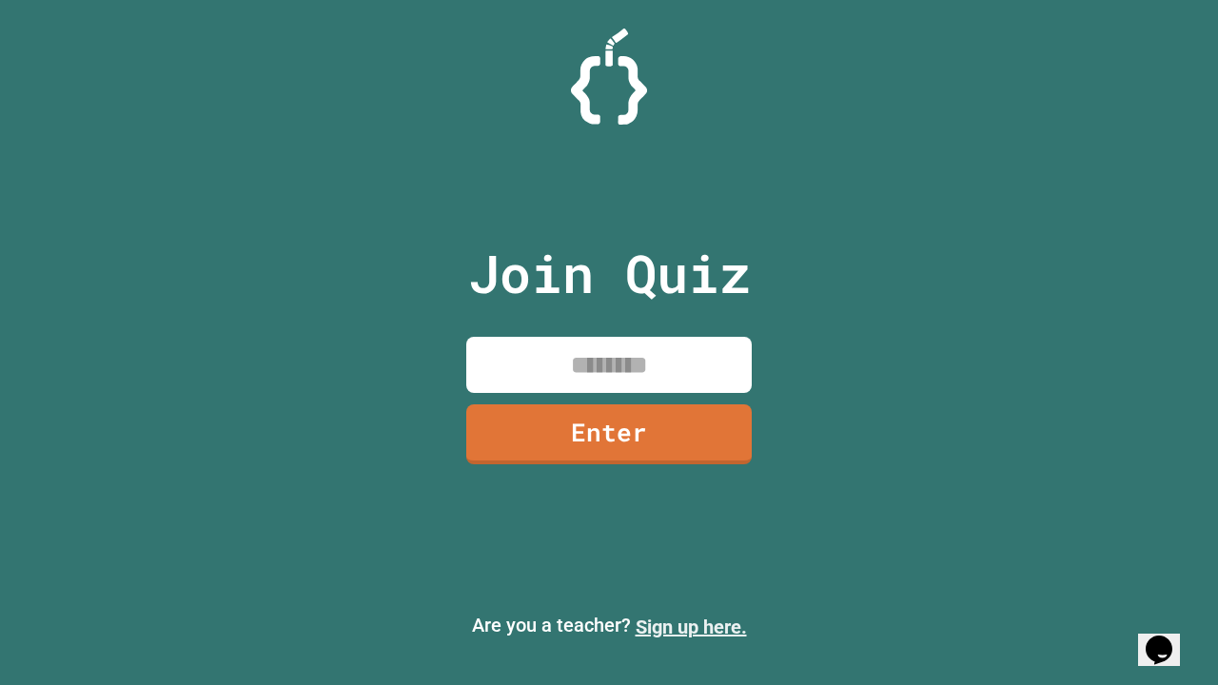
click at [691, 627] on link "Sign up here." at bounding box center [691, 627] width 111 height 23
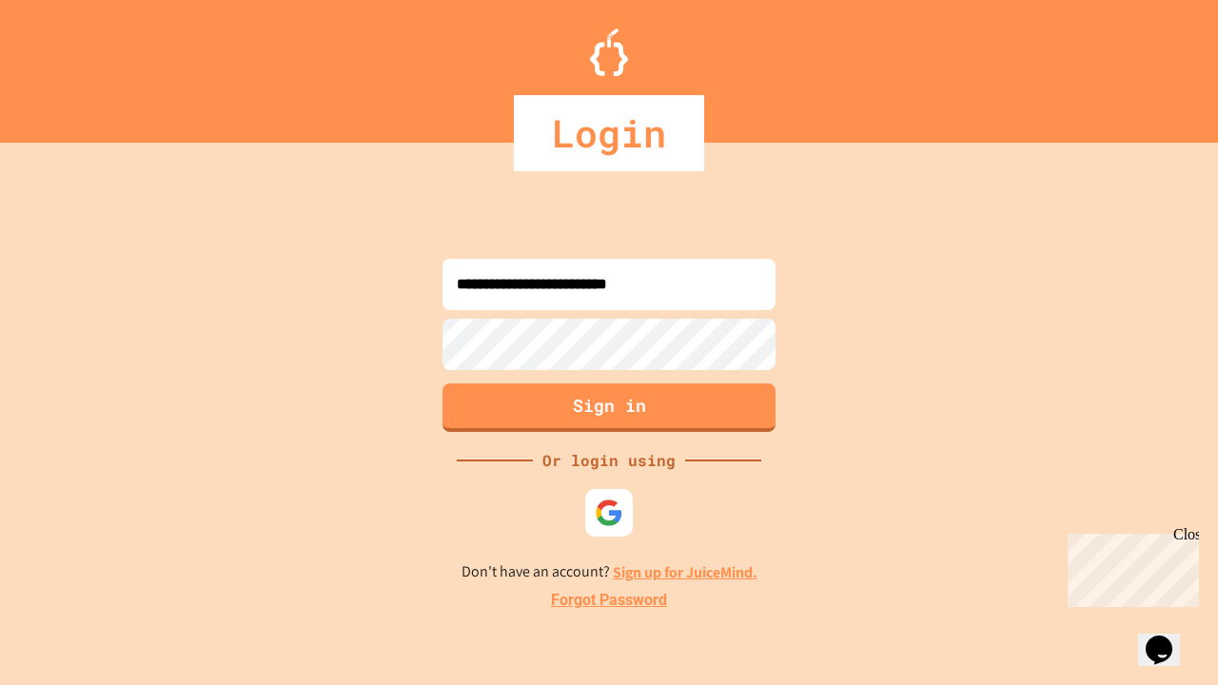
type input "**********"
